Goal: Information Seeking & Learning: Learn about a topic

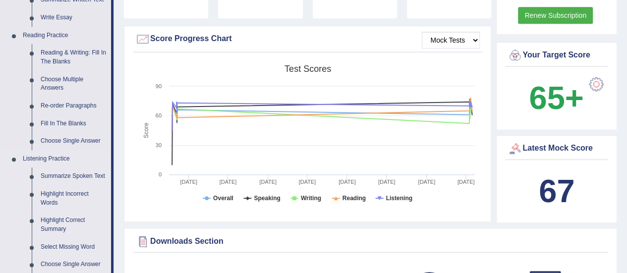
scroll to position [297, 0]
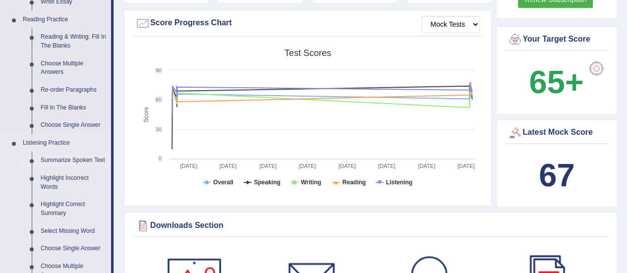
click at [80, 162] on link "Summarize Spoken Text" at bounding box center [73, 161] width 75 height 18
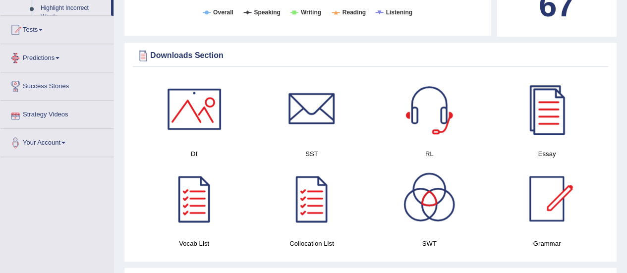
scroll to position [477, 0]
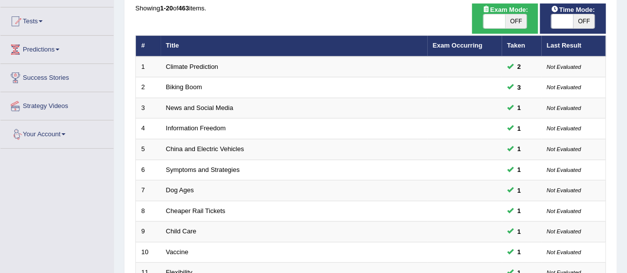
scroll to position [50, 0]
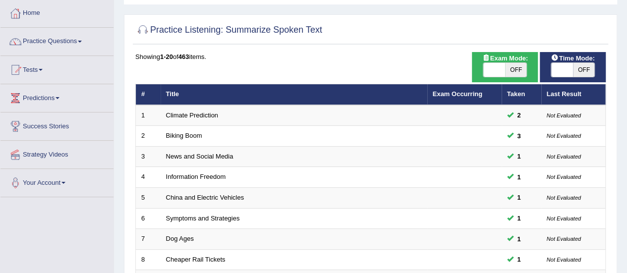
click at [578, 65] on span "OFF" at bounding box center [584, 70] width 22 height 14
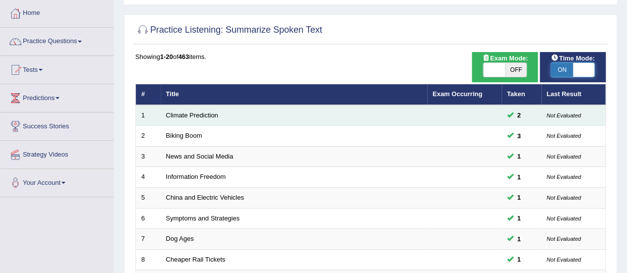
checkbox input "true"
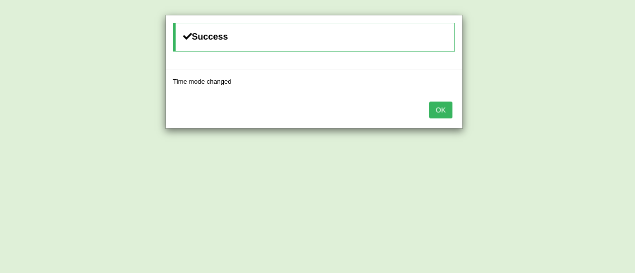
click at [443, 112] on button "OK" at bounding box center [440, 110] width 23 height 17
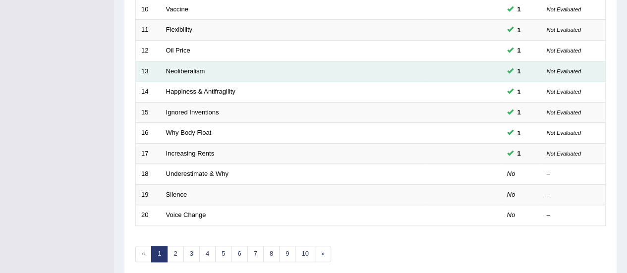
scroll to position [378, 0]
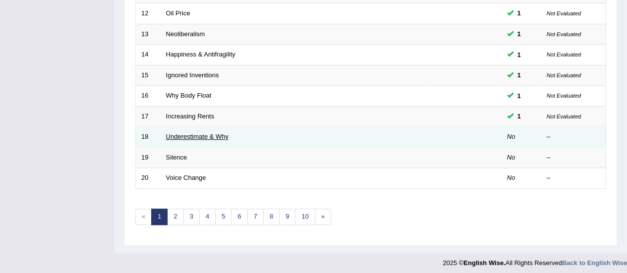
click at [196, 133] on link "Underestimate & Why" at bounding box center [197, 136] width 62 height 7
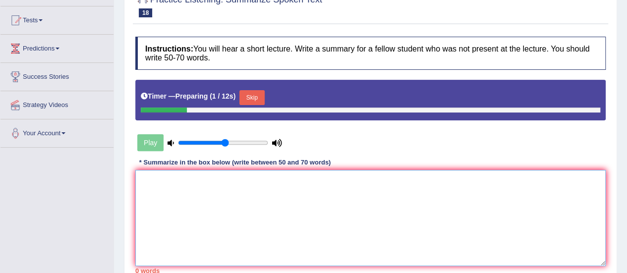
click at [180, 190] on textarea at bounding box center [370, 218] width 470 height 96
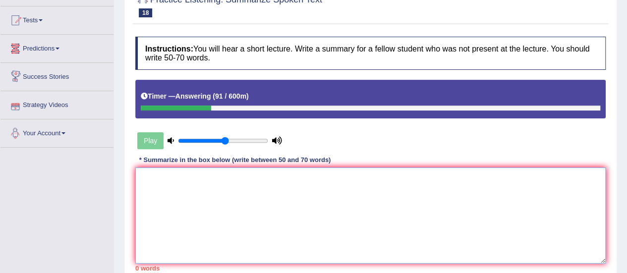
click at [167, 178] on textarea at bounding box center [370, 216] width 470 height 96
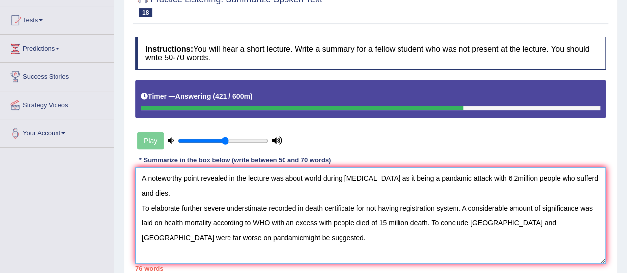
click at [225, 176] on textarea "A noteworthy point revealed in the lecture was about world during covid-19 as i…" at bounding box center [370, 216] width 470 height 96
click at [569, 179] on textarea "A noteworthy point in the lecture was about world during covid-19 as it being a…" at bounding box center [370, 216] width 470 height 96
click at [542, 191] on textarea "A noteworthy point in the lecture was about world during covid-19 as it being a…" at bounding box center [370, 216] width 470 height 96
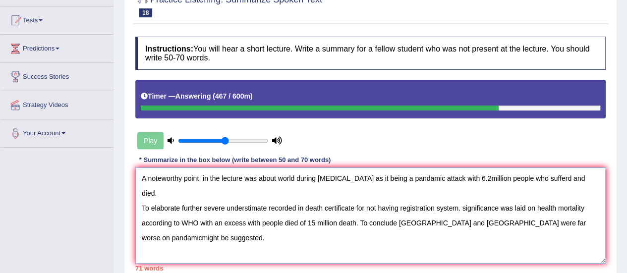
click at [464, 193] on textarea "A noteworthy point in the lecture was about world during covid-19 as it being a…" at bounding box center [370, 216] width 470 height 96
click at [514, 193] on textarea "A noteworthy point in the lecture was about world during covid-19 as it being a…" at bounding box center [370, 216] width 470 height 96
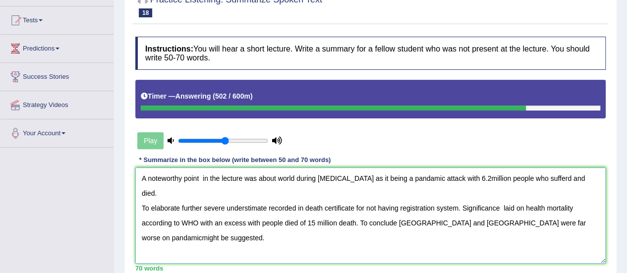
click at [261, 208] on textarea "A noteworthy point in the lecture was about world during covid-19 as it being a…" at bounding box center [370, 216] width 470 height 96
click at [299, 208] on textarea "A noteworthy point in the lecture was about world during covid-19 as it being a…" at bounding box center [370, 216] width 470 height 96
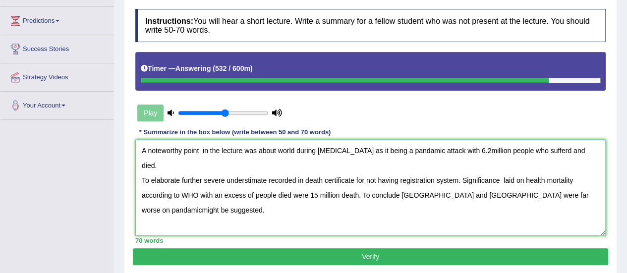
scroll to position [149, 0]
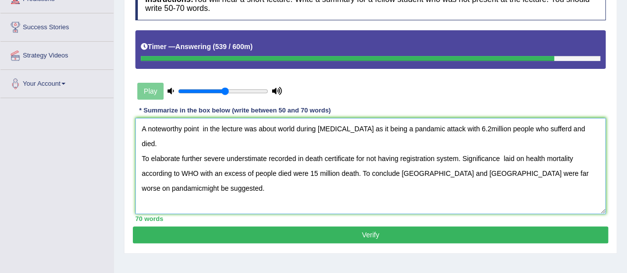
click at [531, 159] on textarea "A noteworthy point in the lecture was about world during covid-19 as it being a…" at bounding box center [370, 166] width 470 height 96
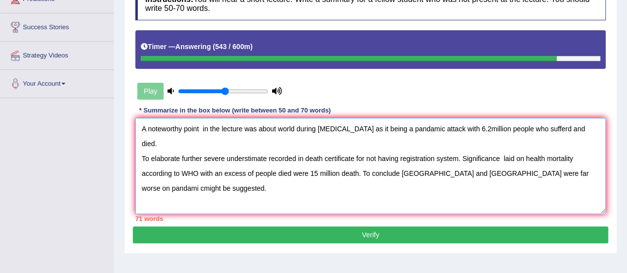
click at [538, 159] on textarea "A noteworthy point in the lecture was about world during covid-19 as it being a…" at bounding box center [370, 166] width 470 height 96
click at [567, 160] on textarea "A noteworthy point in the lecture was about world during covid-19 as it being a…" at bounding box center [370, 166] width 470 height 96
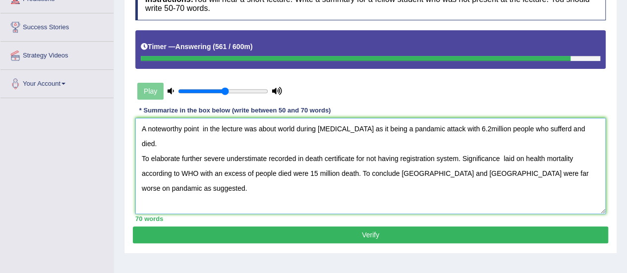
type textarea "A noteworthy point in the lecture was about world during covid-19 as it being a…"
click at [382, 235] on button "Verify" at bounding box center [370, 235] width 475 height 17
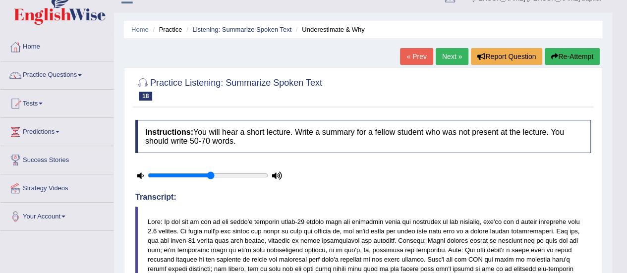
scroll to position [0, 0]
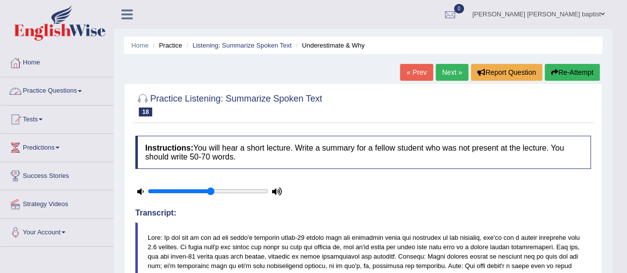
click at [82, 87] on link "Practice Questions" at bounding box center [56, 89] width 113 height 25
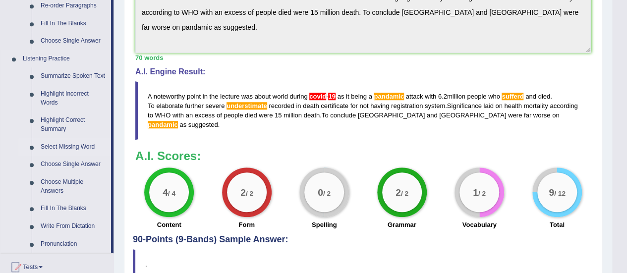
scroll to position [397, 0]
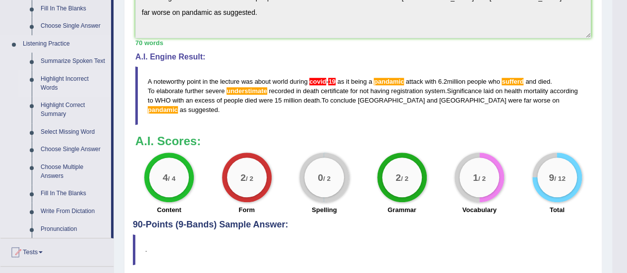
click at [62, 79] on link "Highlight Incorrect Words" at bounding box center [73, 83] width 75 height 26
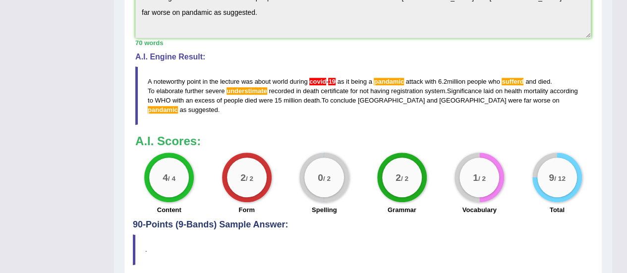
scroll to position [151, 0]
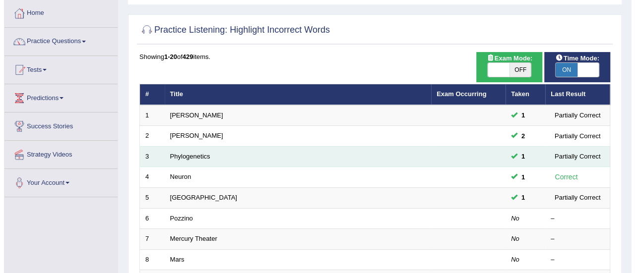
scroll to position [99, 0]
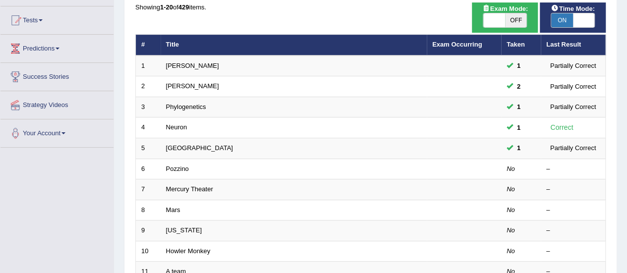
click at [518, 24] on span "OFF" at bounding box center [516, 20] width 22 height 14
checkbox input "true"
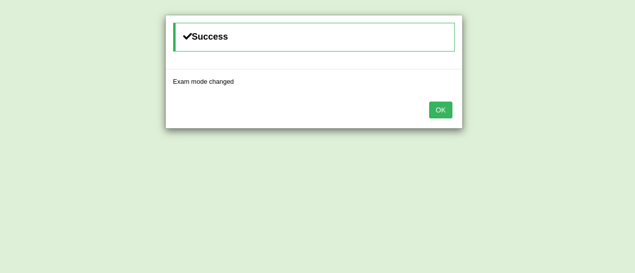
click at [448, 112] on button "OK" at bounding box center [440, 110] width 23 height 17
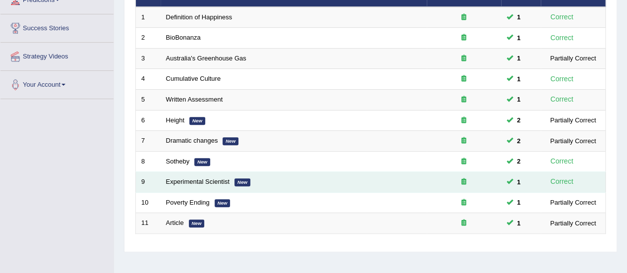
scroll to position [98, 0]
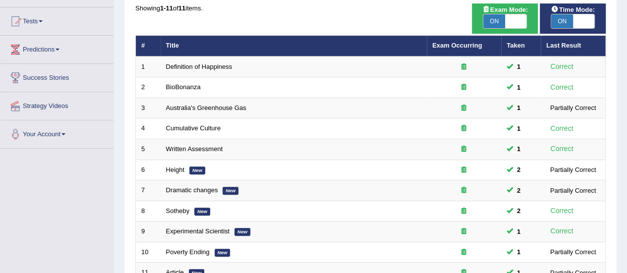
click at [497, 21] on span "ON" at bounding box center [494, 21] width 22 height 14
checkbox input "false"
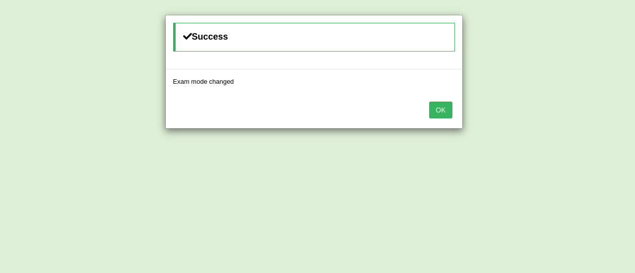
click at [445, 110] on button "OK" at bounding box center [440, 110] width 23 height 17
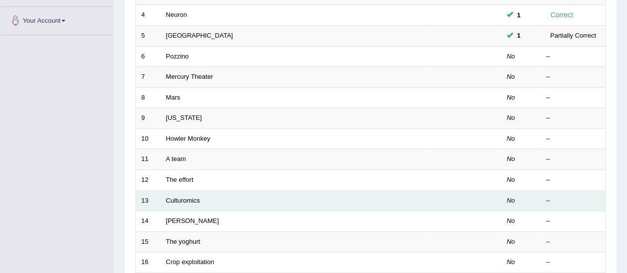
scroll to position [210, 0]
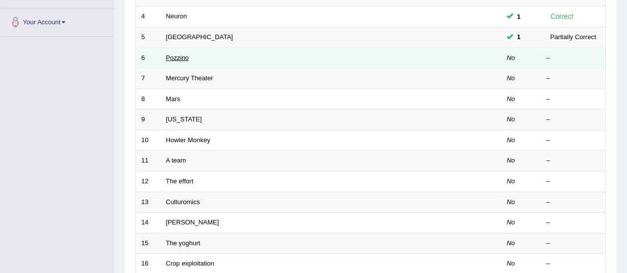
click at [177, 57] on link "Pozzino" at bounding box center [177, 57] width 23 height 7
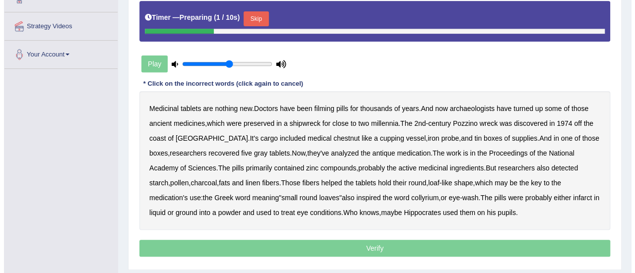
scroll to position [198, 0]
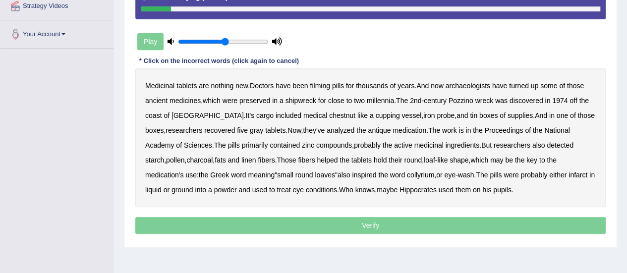
click at [319, 85] on b "filming" at bounding box center [320, 86] width 20 height 8
click at [329, 115] on b "chestnut" at bounding box center [342, 116] width 26 height 8
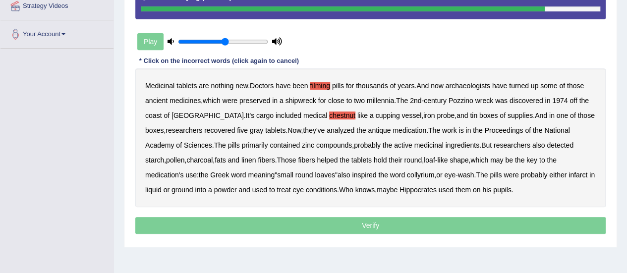
click at [569, 175] on b "infarct" at bounding box center [578, 175] width 19 height 8
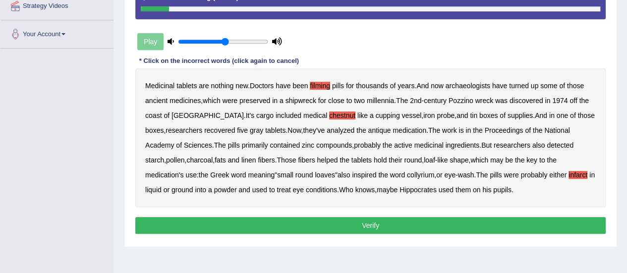
click at [309, 229] on button "Verify" at bounding box center [370, 225] width 470 height 17
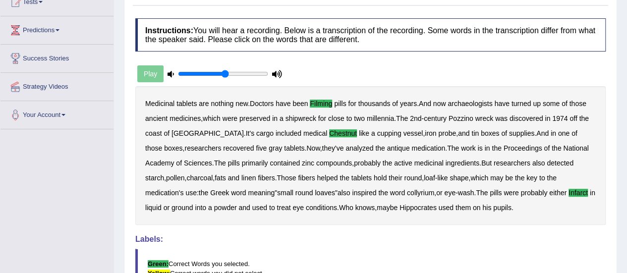
scroll to position [50, 0]
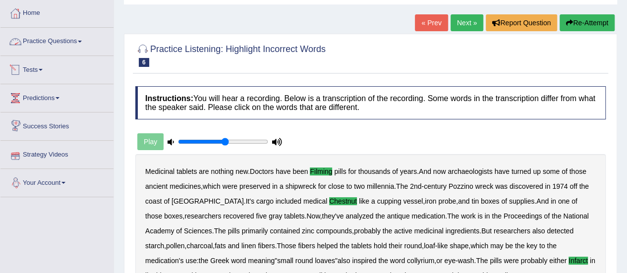
click at [75, 33] on link "Practice Questions" at bounding box center [56, 40] width 113 height 25
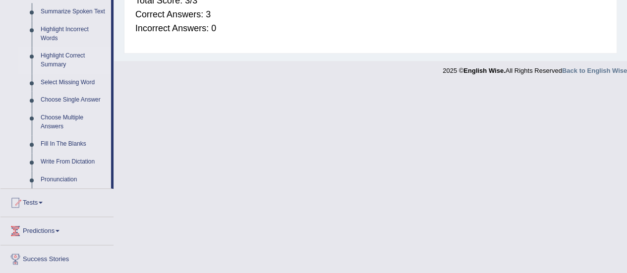
scroll to position [496, 0]
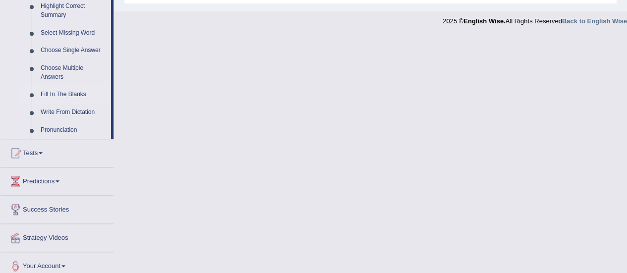
click at [69, 91] on link "Fill In The Blanks" at bounding box center [73, 95] width 75 height 18
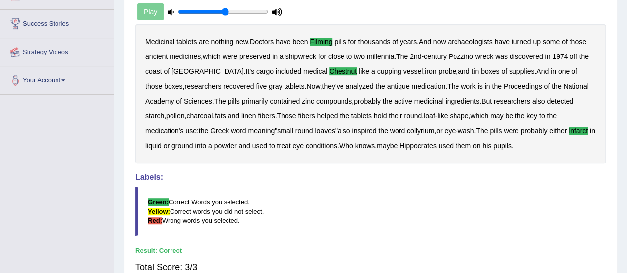
scroll to position [241, 0]
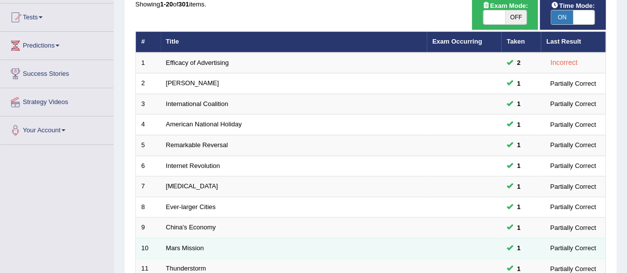
scroll to position [99, 0]
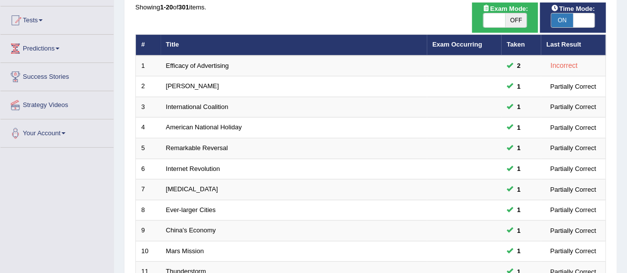
click at [519, 17] on span "OFF" at bounding box center [516, 20] width 22 height 14
checkbox input "true"
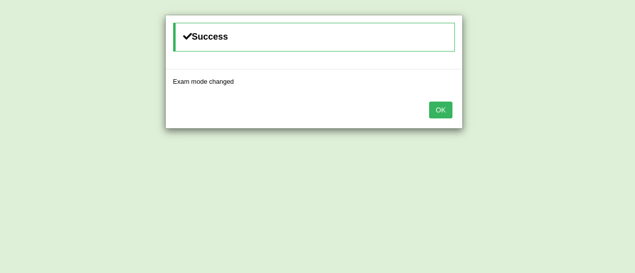
click at [447, 110] on button "OK" at bounding box center [440, 110] width 23 height 17
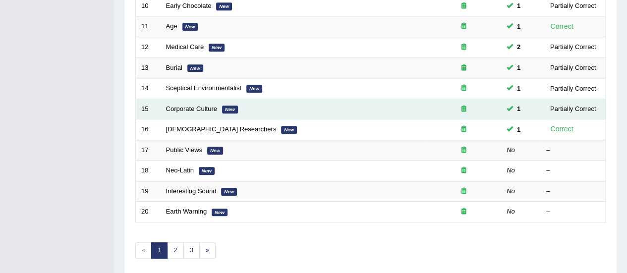
scroll to position [360, 0]
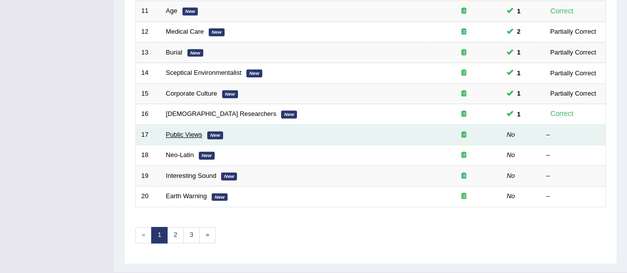
click at [191, 133] on link "Public Views" at bounding box center [184, 134] width 36 height 7
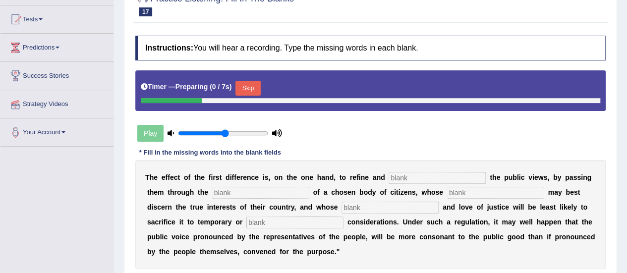
scroll to position [198, 0]
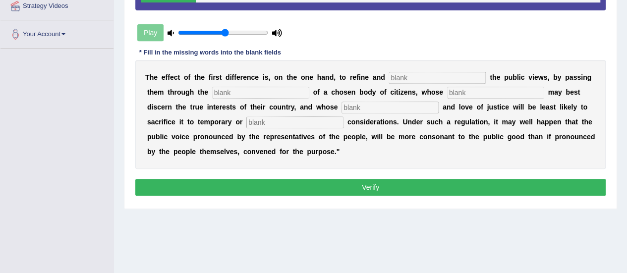
click at [408, 76] on input "text" at bounding box center [437, 78] width 97 height 12
type input "enlarge"
click at [248, 93] on input "text" at bounding box center [260, 93] width 97 height 12
type input "medium"
click at [462, 93] on input "text" at bounding box center [495, 93] width 97 height 12
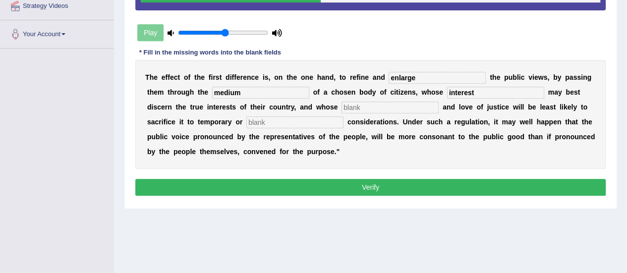
type input "interest"
click at [358, 110] on input "text" at bounding box center [390, 108] width 97 height 12
type input "patriotism"
click at [253, 121] on input "text" at bounding box center [294, 123] width 97 height 12
type input "partial"
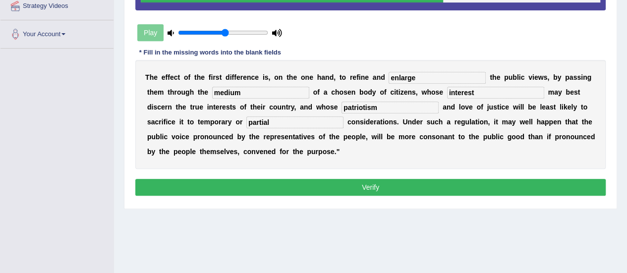
click at [311, 191] on button "Verify" at bounding box center [370, 187] width 470 height 17
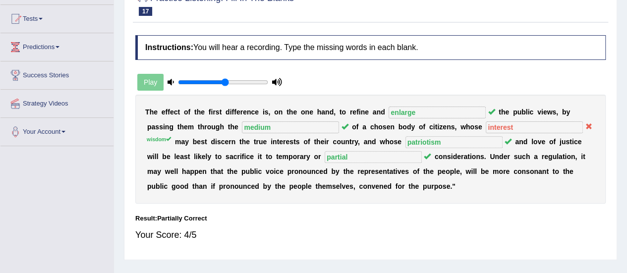
scroll to position [50, 0]
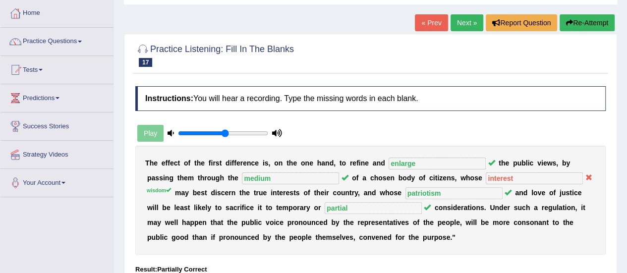
click at [473, 24] on link "Next »" at bounding box center [467, 22] width 33 height 17
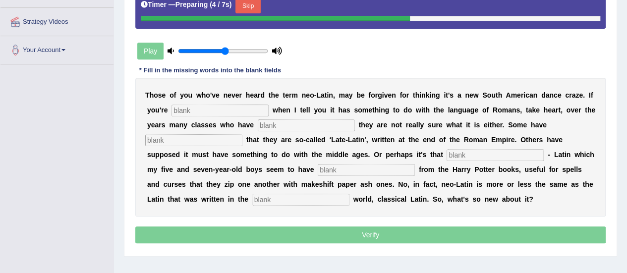
scroll to position [198, 0]
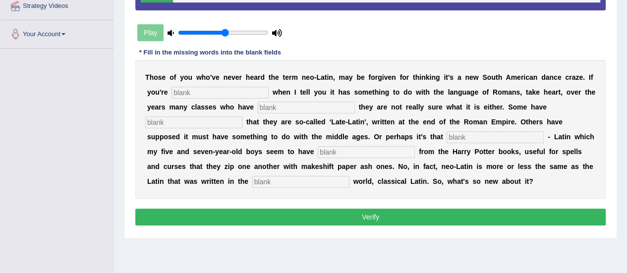
click at [196, 93] on input "text" at bounding box center [220, 93] width 97 height 12
type input "puzzled"
click at [285, 108] on input "text" at bounding box center [306, 108] width 97 height 12
type input "confessed"
click at [175, 119] on input "text" at bounding box center [193, 123] width 97 height 12
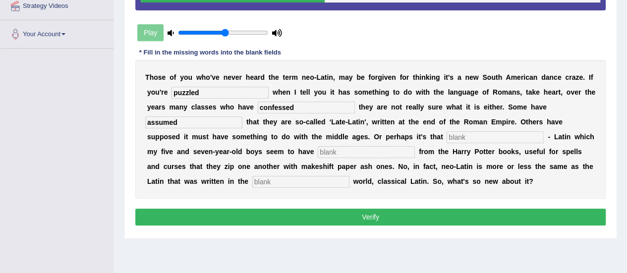
type input "assumed"
click at [472, 133] on input "text" at bounding box center [495, 137] width 97 height 12
type input "suit"
click at [327, 153] on input "text" at bounding box center [366, 152] width 97 height 12
type input "gleened"
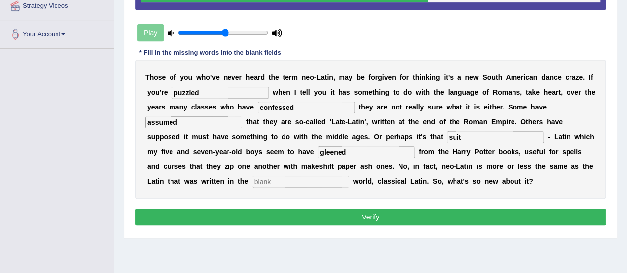
click at [283, 184] on input "text" at bounding box center [300, 182] width 97 height 12
type input "ancient"
click at [352, 214] on button "Verify" at bounding box center [370, 217] width 470 height 17
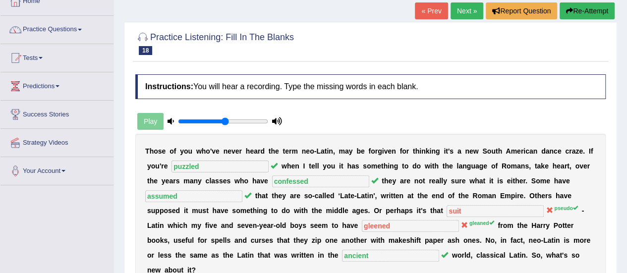
scroll to position [50, 0]
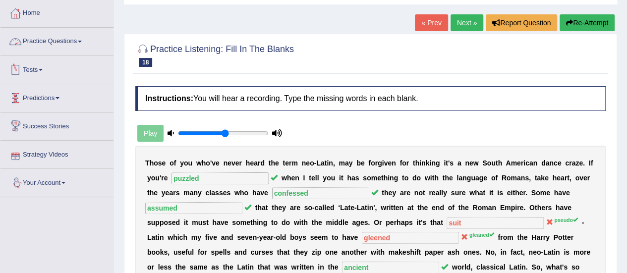
click at [76, 39] on link "Practice Questions" at bounding box center [56, 40] width 113 height 25
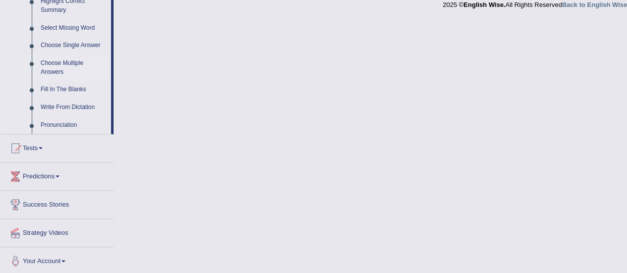
scroll to position [502, 0]
click at [59, 102] on link "Write From Dictation" at bounding box center [73, 107] width 75 height 18
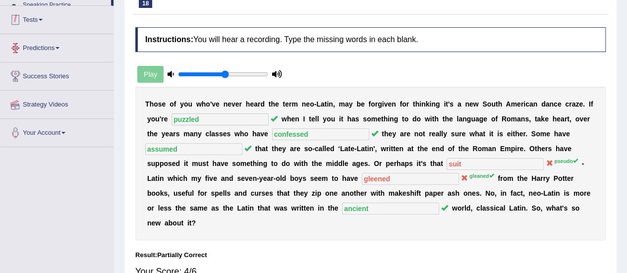
scroll to position [126, 0]
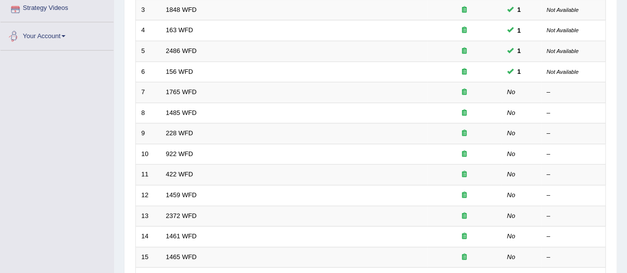
scroll to position [248, 0]
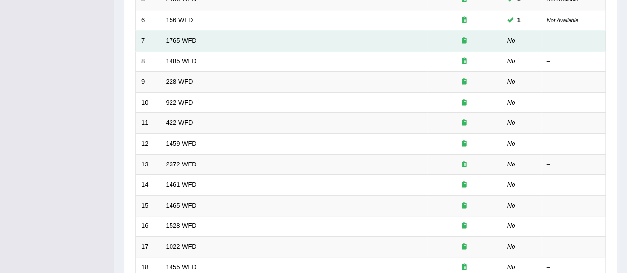
click at [191, 44] on td "1765 WFD" at bounding box center [294, 41] width 267 height 21
click at [189, 40] on link "1765 WFD" at bounding box center [181, 40] width 31 height 7
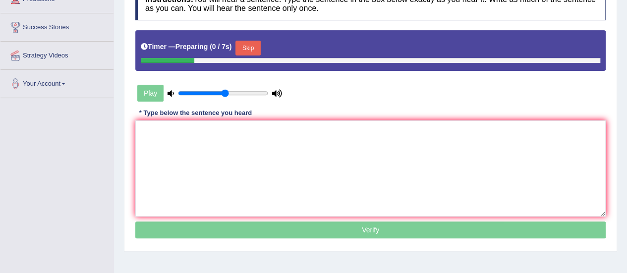
scroll to position [149, 0]
click at [181, 124] on textarea at bounding box center [370, 168] width 470 height 96
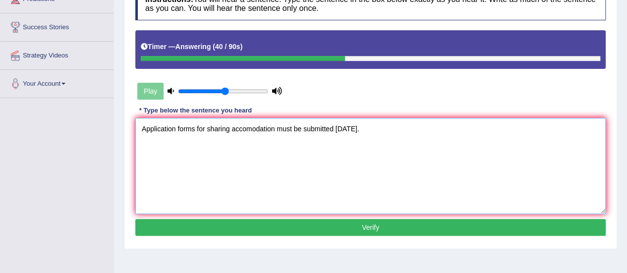
type textarea "Application forms for sharing accomodation must be submitted [DATE]."
drag, startPoint x: 374, startPoint y: 230, endPoint x: 380, endPoint y: 219, distance: 11.8
click at [379, 220] on button "Verify" at bounding box center [370, 227] width 470 height 17
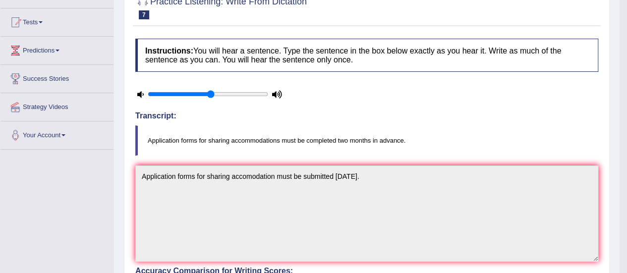
scroll to position [50, 0]
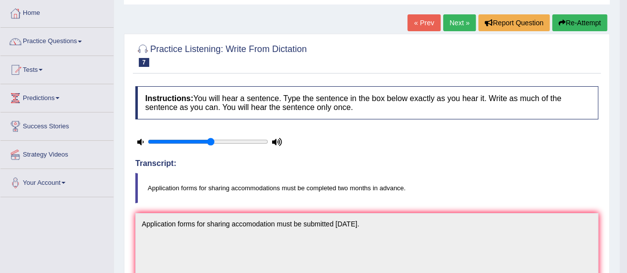
click at [460, 26] on link "Next »" at bounding box center [459, 22] width 33 height 17
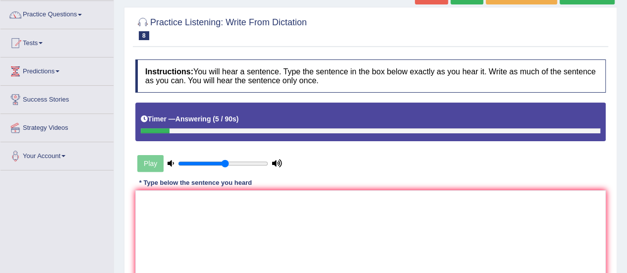
scroll to position [50, 0]
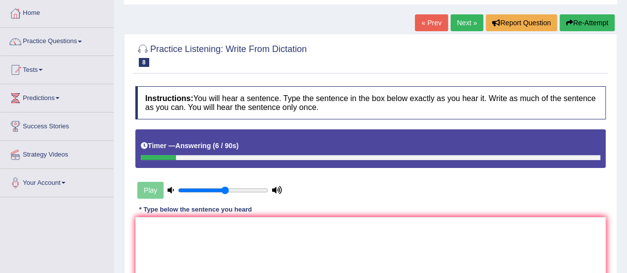
click at [581, 18] on button "Re-Attempt" at bounding box center [587, 22] width 55 height 17
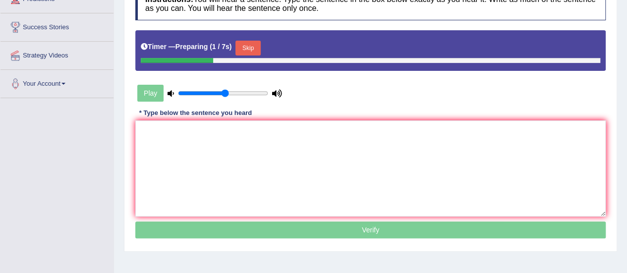
click at [248, 48] on button "Skip" at bounding box center [247, 48] width 25 height 15
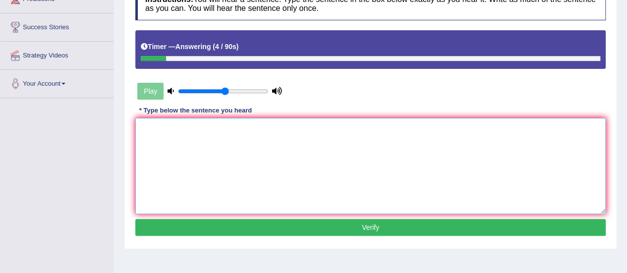
click at [214, 156] on textarea at bounding box center [370, 166] width 470 height 96
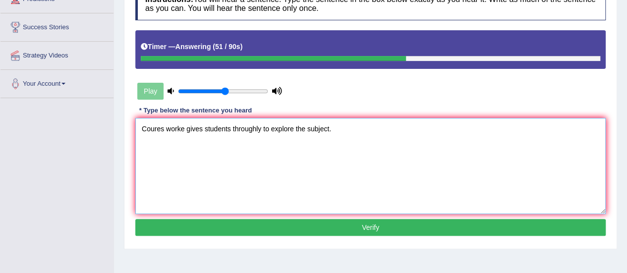
click at [238, 128] on textarea "Coures worke gives students throughly to explore the subject." at bounding box center [370, 166] width 470 height 96
click at [161, 128] on textarea "Coures worke gives students thoroughly to explore the subject." at bounding box center [370, 166] width 470 height 96
click at [160, 131] on textarea "Cours worke gives students thoroughly to explore the subject." at bounding box center [370, 166] width 470 height 96
type textarea "Course worke gives students thoroughly to explore the subject."
click at [368, 228] on button "Verify" at bounding box center [370, 227] width 470 height 17
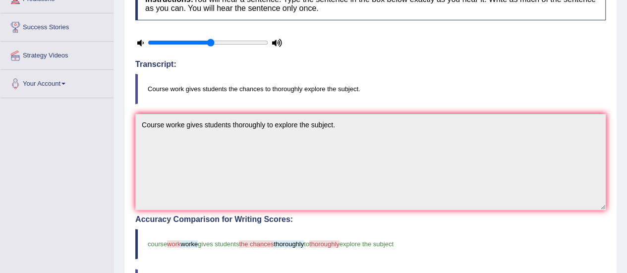
scroll to position [50, 0]
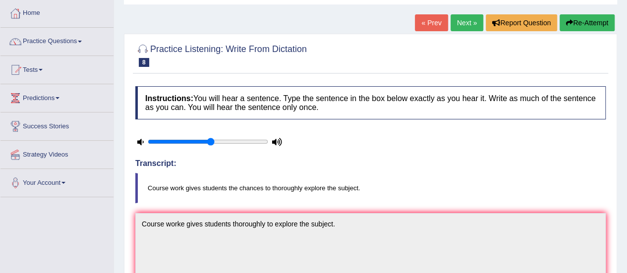
click at [468, 19] on link "Next »" at bounding box center [467, 22] width 33 height 17
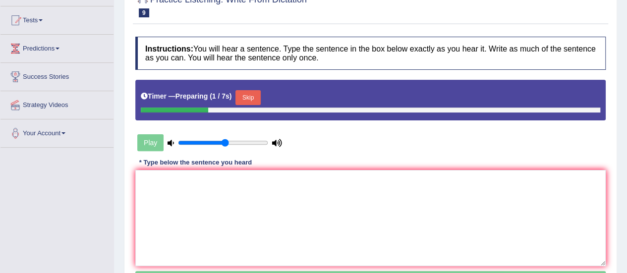
scroll to position [99, 0]
click at [194, 211] on textarea at bounding box center [370, 218] width 470 height 96
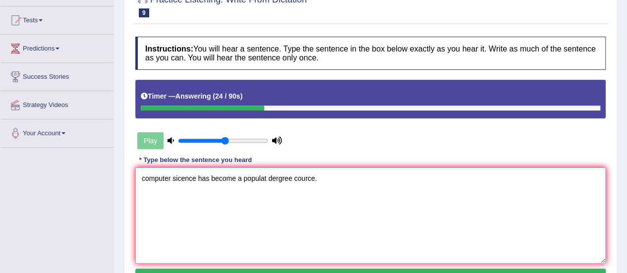
click at [146, 178] on textarea "computer sicence has become a populat dergree cource." at bounding box center [370, 216] width 470 height 96
click at [179, 178] on textarea "Computer sicence has become a populat dergree cource." at bounding box center [370, 216] width 470 height 96
click at [179, 180] on textarea "Computer scence has become a populat dergree cource." at bounding box center [370, 216] width 470 height 96
click at [280, 178] on textarea "Computer science has become a populat dergree cource." at bounding box center [370, 216] width 470 height 96
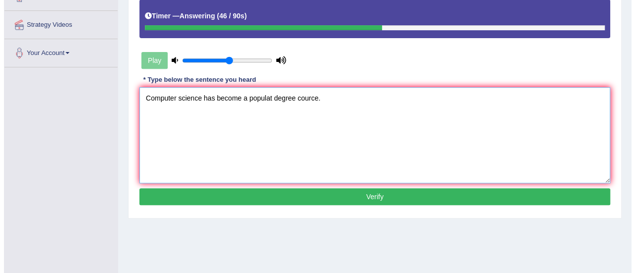
scroll to position [198, 0]
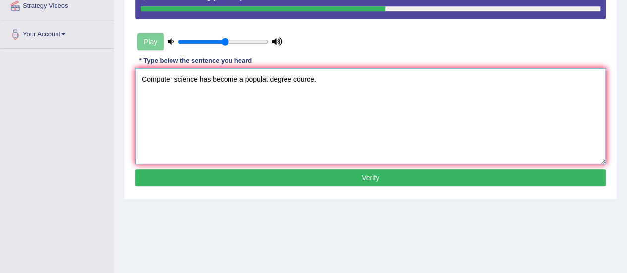
type textarea "Computer science has become a populat degree cource."
click at [363, 179] on button "Verify" at bounding box center [370, 178] width 470 height 17
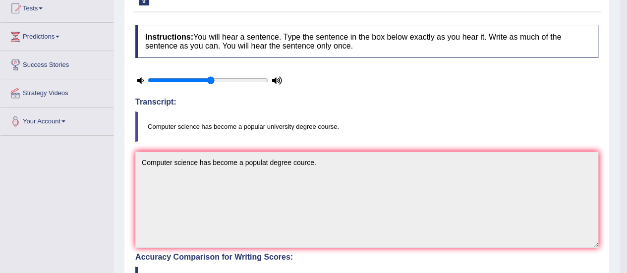
scroll to position [50, 0]
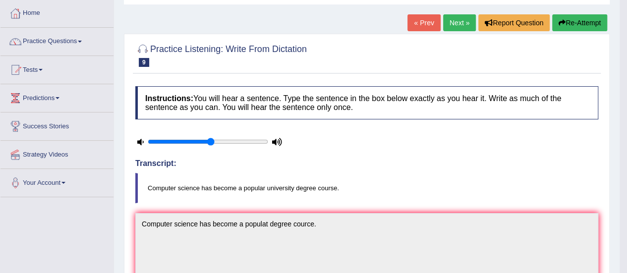
click at [462, 24] on link "Next »" at bounding box center [459, 22] width 33 height 17
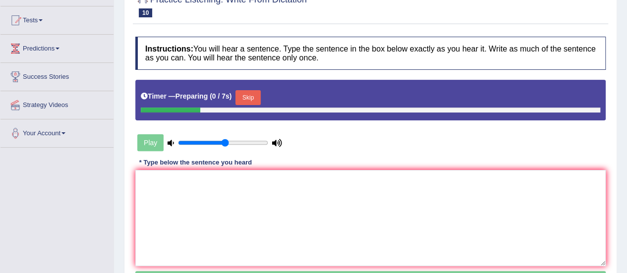
scroll to position [99, 0]
click at [162, 221] on textarea at bounding box center [370, 218] width 470 height 96
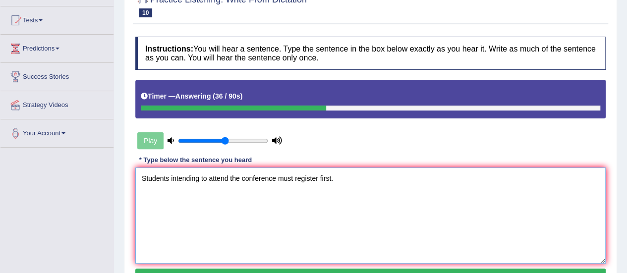
scroll to position [149, 0]
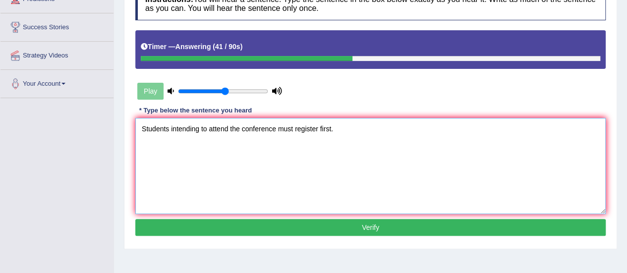
type textarea "Students intending to attend the conference must register first."
click at [319, 226] on button "Verify" at bounding box center [370, 227] width 470 height 17
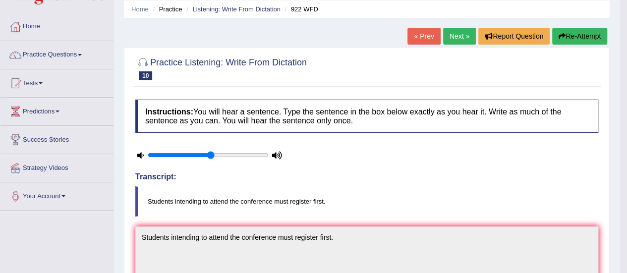
scroll to position [0, 0]
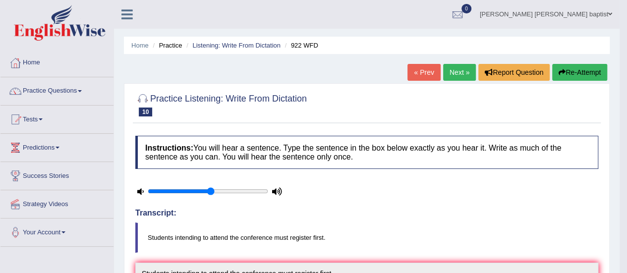
click at [458, 73] on link "Next »" at bounding box center [459, 72] width 33 height 17
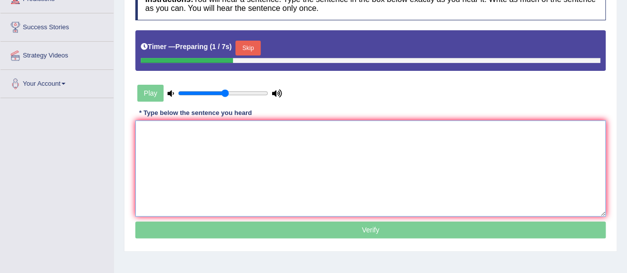
click at [167, 146] on textarea at bounding box center [370, 168] width 470 height 96
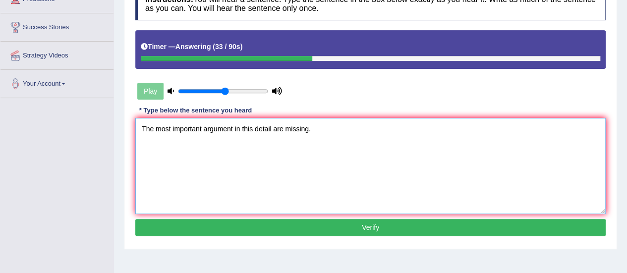
type textarea "The most important argument in this detail are missing."
click at [344, 227] on button "Verify" at bounding box center [370, 227] width 470 height 17
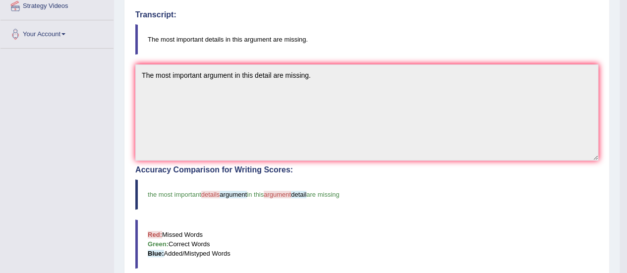
scroll to position [50, 0]
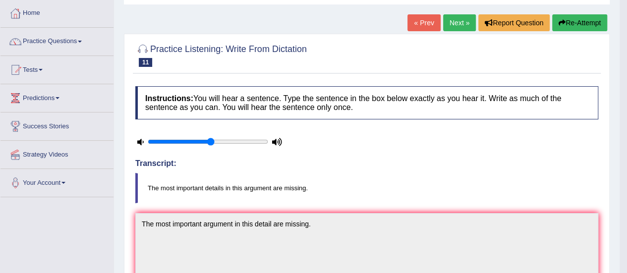
click at [459, 27] on link "Next »" at bounding box center [459, 22] width 33 height 17
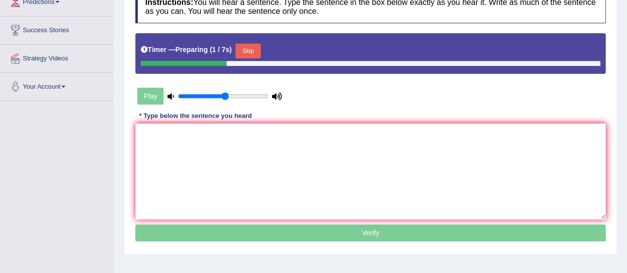
scroll to position [149, 0]
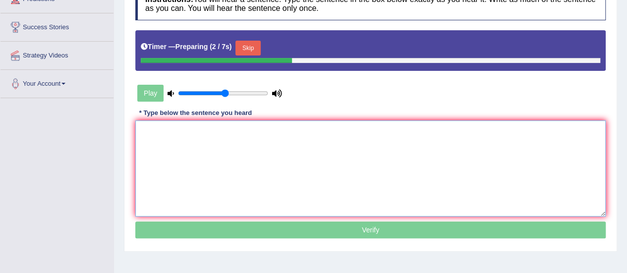
click at [150, 138] on textarea at bounding box center [370, 168] width 470 height 96
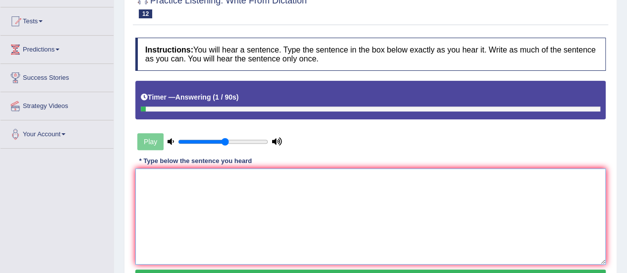
scroll to position [50, 0]
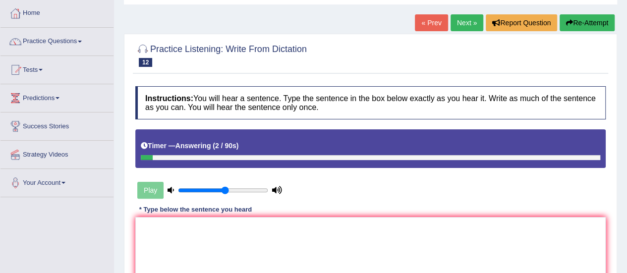
click at [569, 19] on icon "button" at bounding box center [569, 22] width 7 height 7
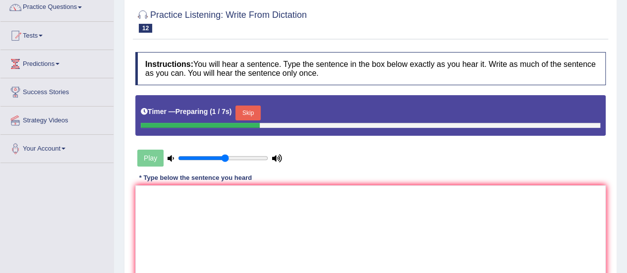
scroll to position [99, 0]
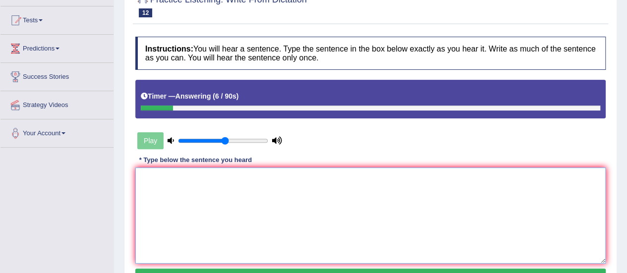
drag, startPoint x: 255, startPoint y: 212, endPoint x: 227, endPoint y: 238, distance: 38.6
click at [255, 212] on textarea at bounding box center [370, 216] width 470 height 96
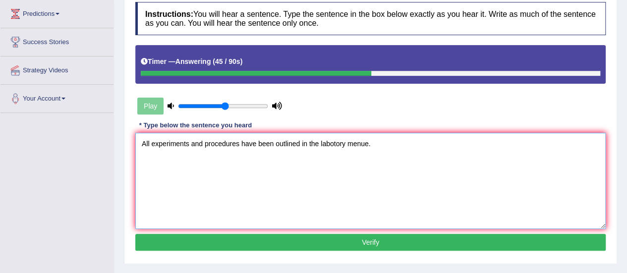
scroll to position [149, 0]
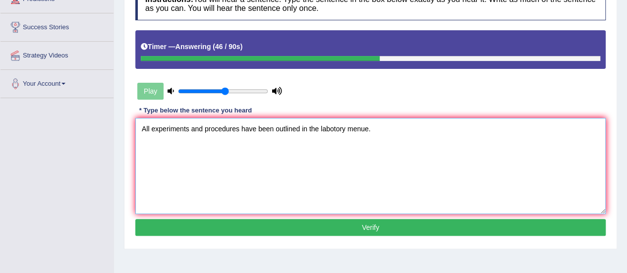
type textarea "All experiments and procedures have been outlined in the labotory menue."
click at [373, 226] on button "Verify" at bounding box center [370, 227] width 470 height 17
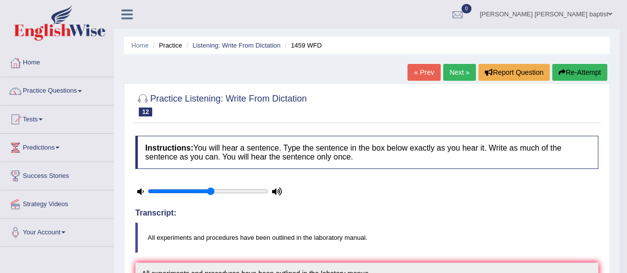
scroll to position [0, 0]
click at [457, 71] on link "Next »" at bounding box center [459, 72] width 33 height 17
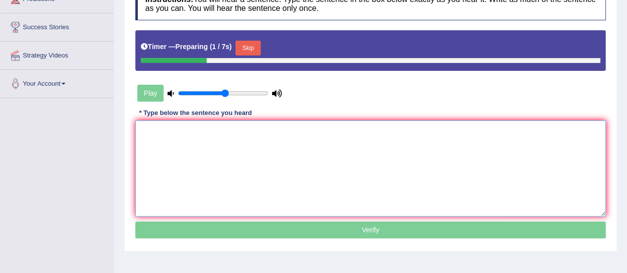
click at [168, 152] on textarea at bounding box center [370, 168] width 470 height 96
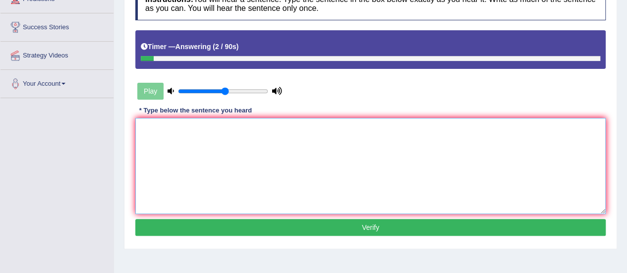
click at [171, 135] on textarea at bounding box center [370, 166] width 470 height 96
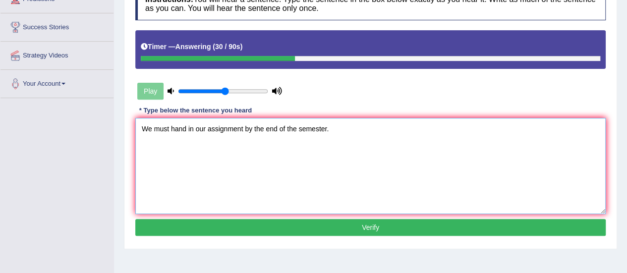
type textarea "We must hand in our assignment by the end of the semester."
click at [328, 231] on button "Verify" at bounding box center [370, 227] width 470 height 17
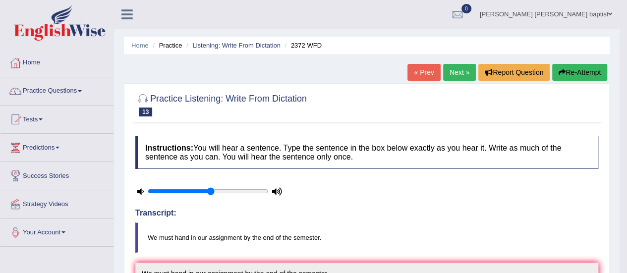
click at [80, 89] on link "Practice Questions" at bounding box center [56, 89] width 113 height 25
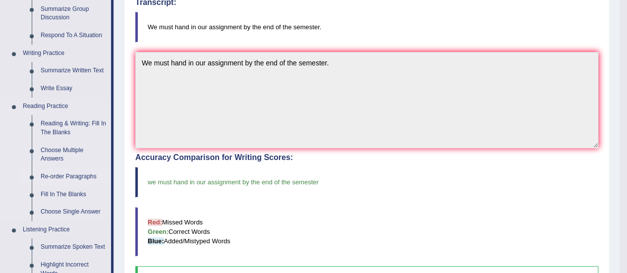
scroll to position [198, 0]
